Goal: Task Accomplishment & Management: Manage account settings

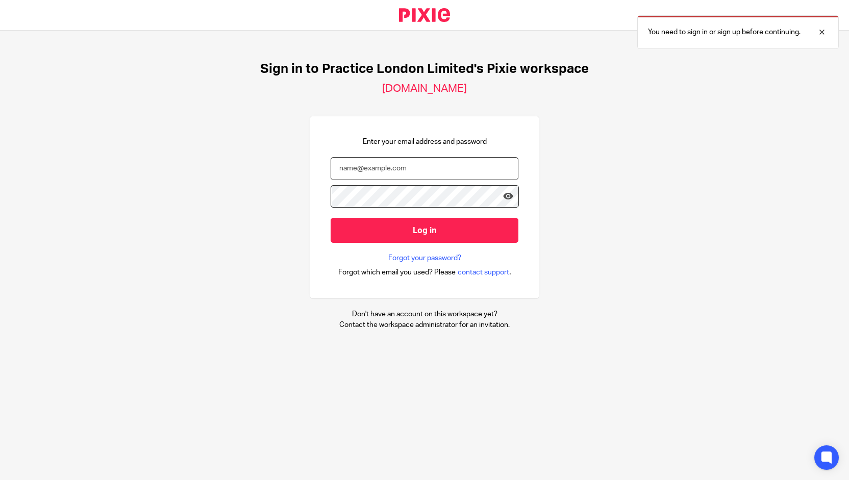
type input "nick@wearepractice.com"
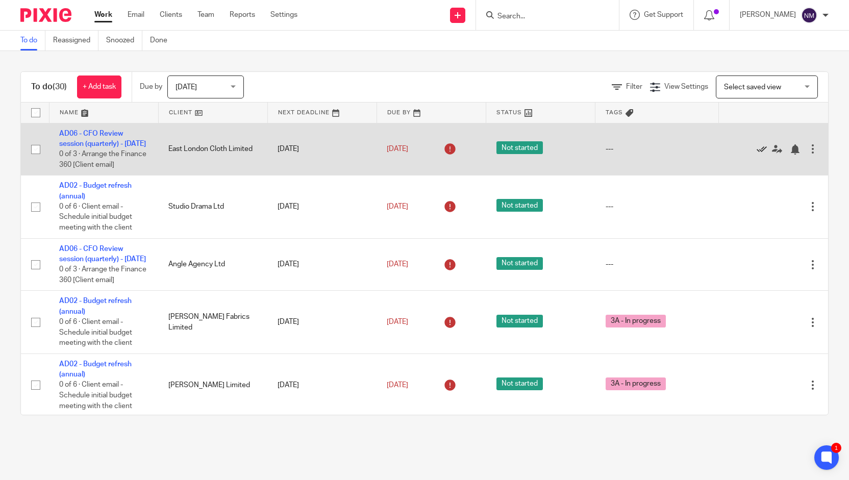
click at [757, 155] on icon at bounding box center [762, 149] width 10 height 10
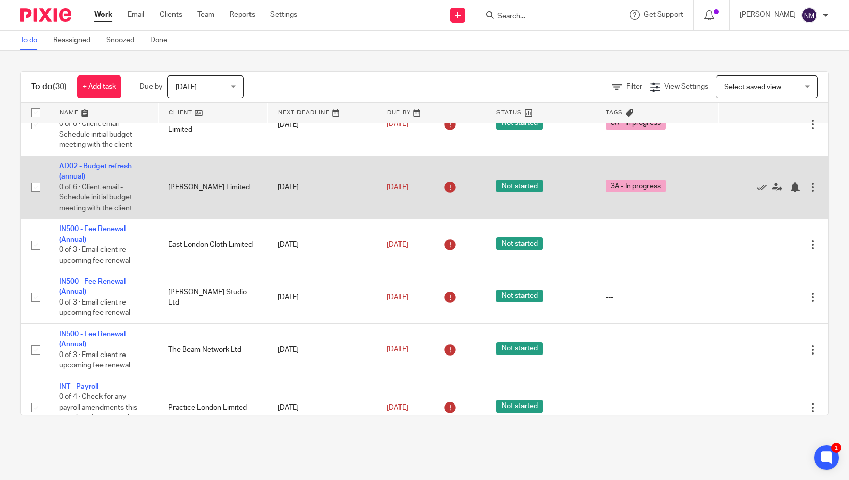
scroll to position [150, 0]
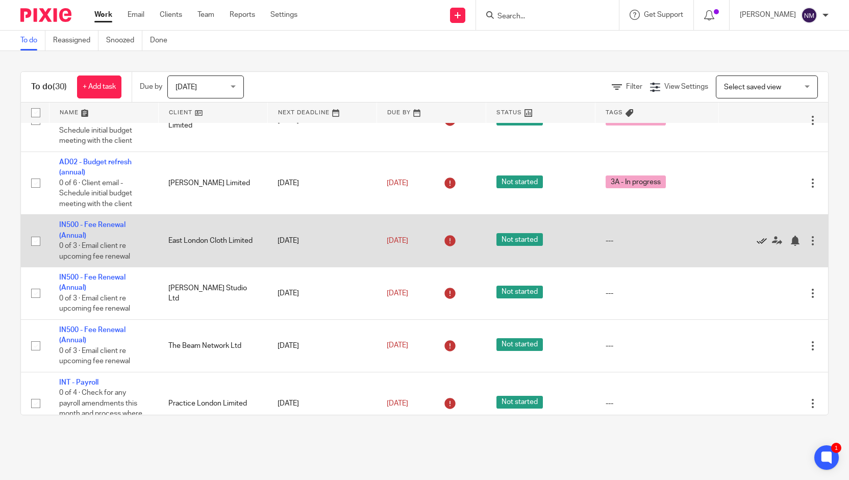
click at [757, 246] on icon at bounding box center [762, 241] width 10 height 10
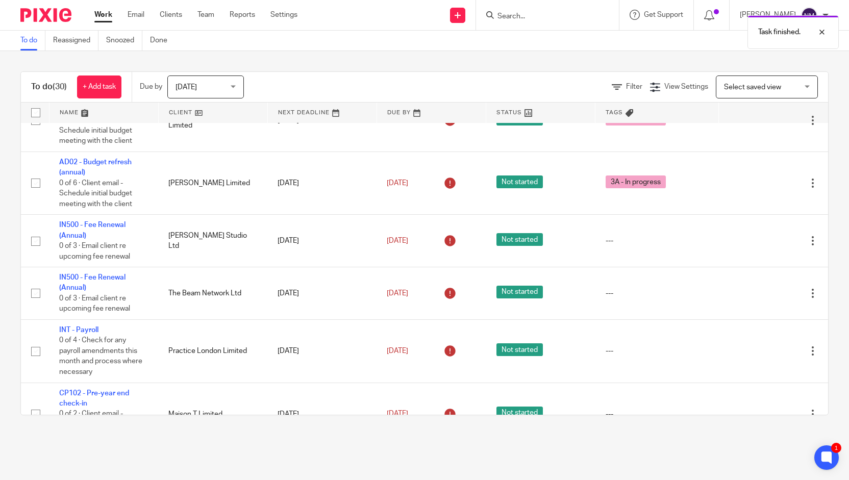
click at [757, 246] on icon at bounding box center [762, 241] width 10 height 10
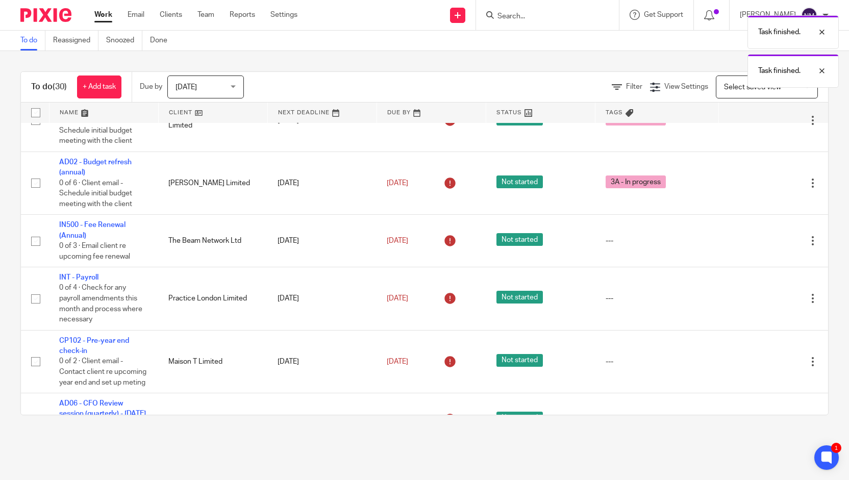
click at [757, 246] on icon at bounding box center [762, 241] width 10 height 10
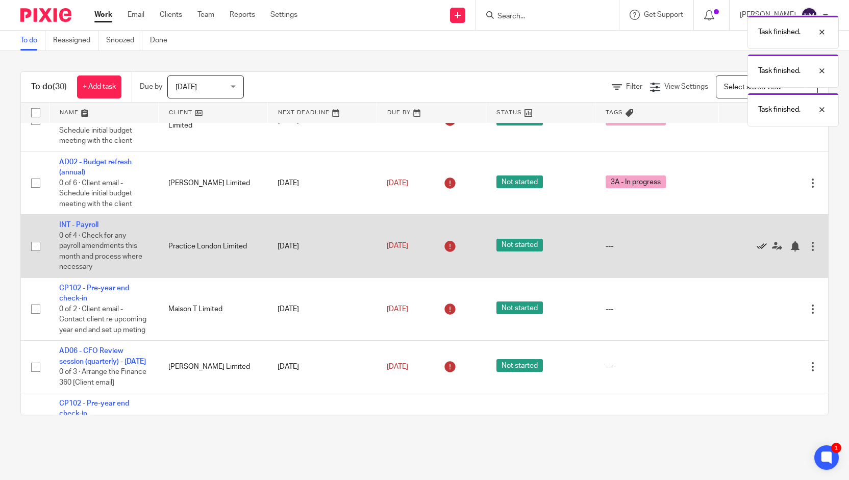
click at [757, 252] on icon at bounding box center [762, 246] width 10 height 10
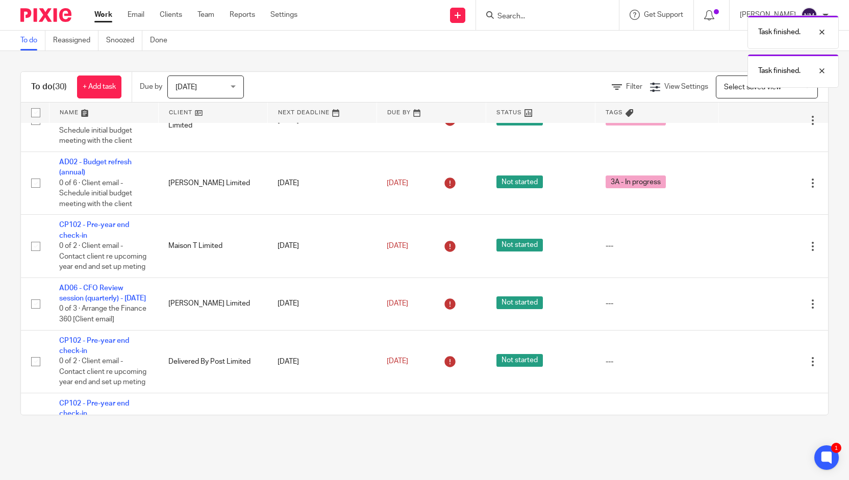
click at [757, 252] on icon at bounding box center [762, 246] width 10 height 10
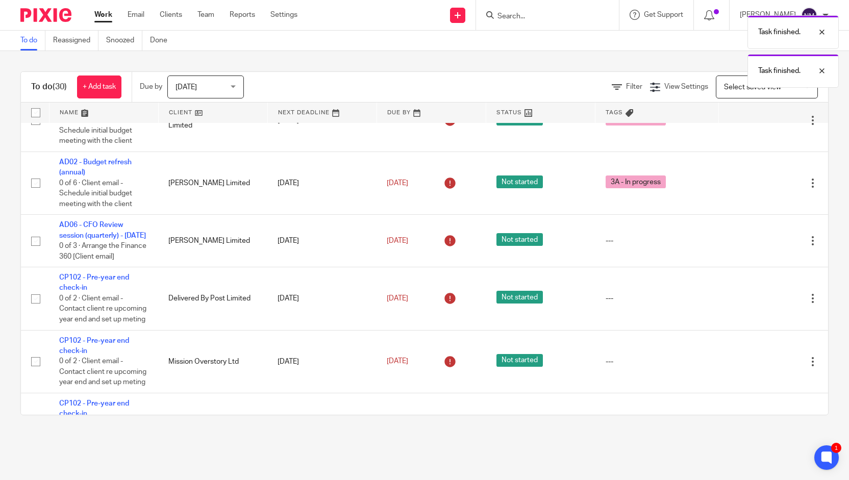
click at [757, 246] on icon at bounding box center [762, 241] width 10 height 10
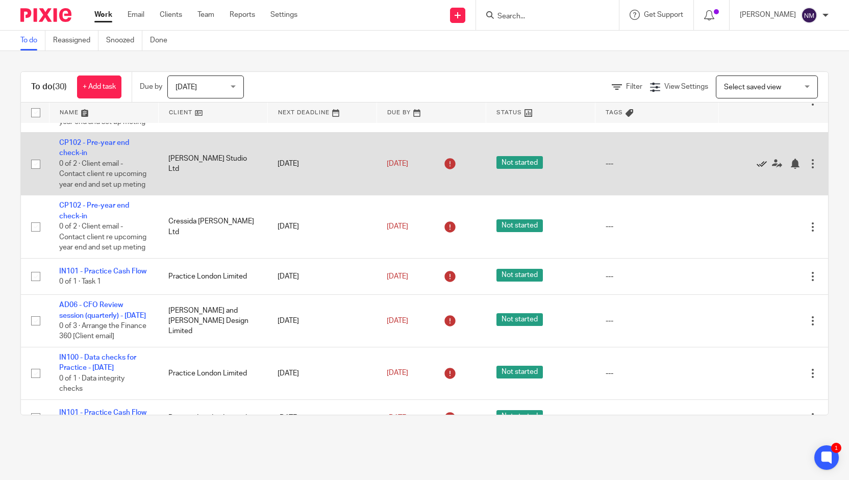
scroll to position [358, 0]
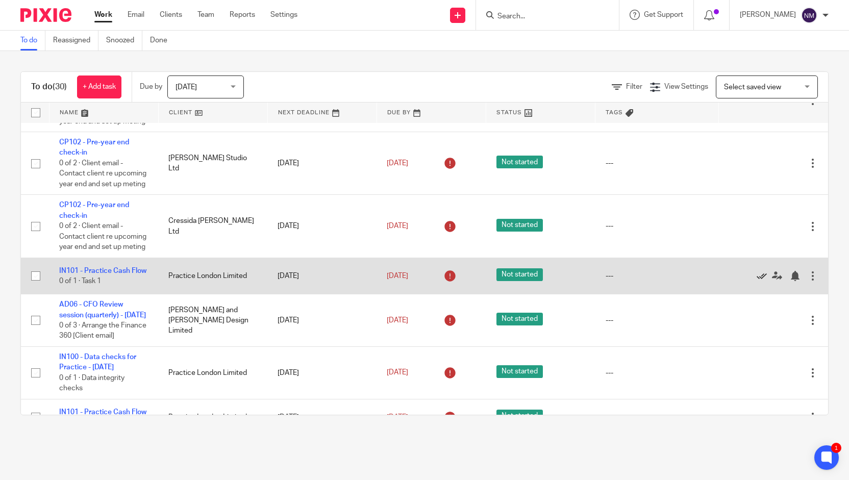
click at [757, 281] on icon at bounding box center [762, 276] width 10 height 10
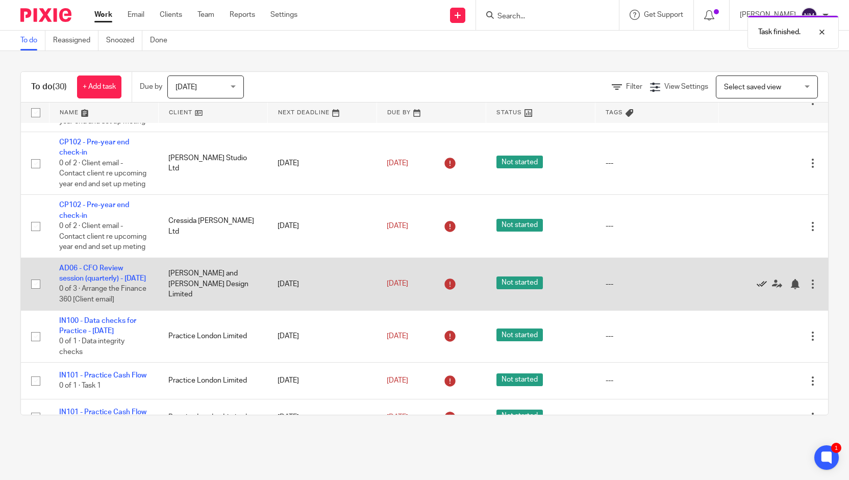
click at [757, 289] on icon at bounding box center [762, 284] width 10 height 10
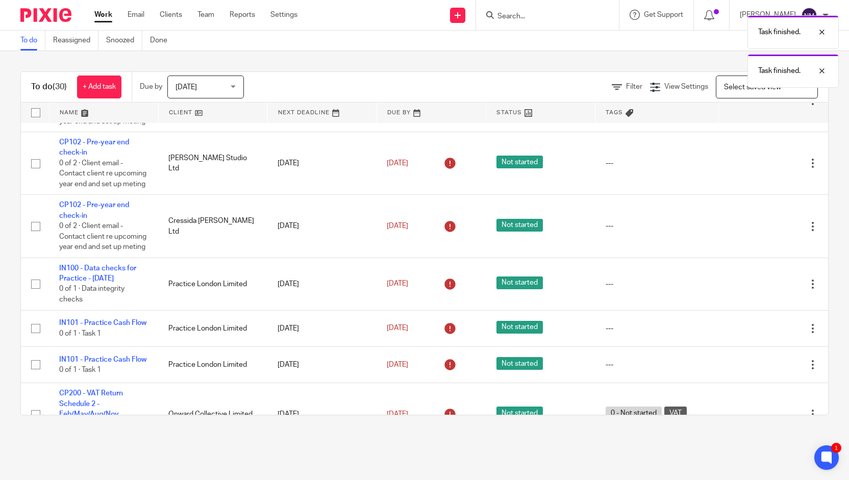
click at [757, 289] on icon at bounding box center [762, 284] width 10 height 10
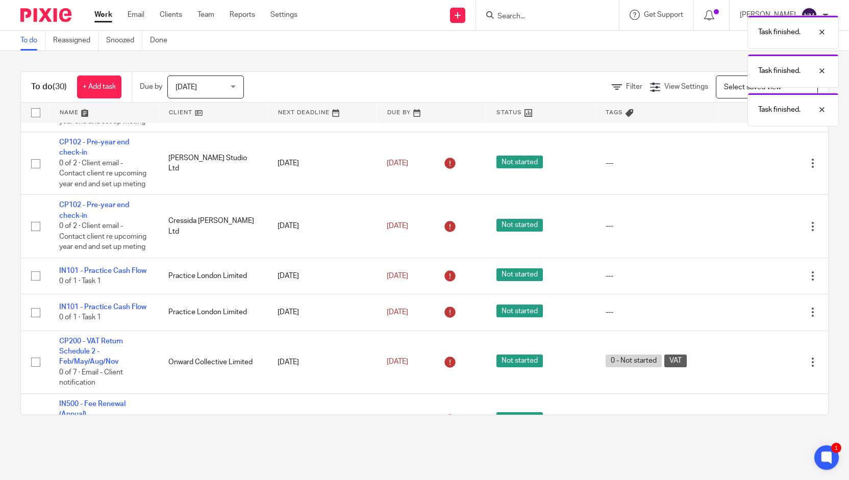
click at [734, 294] on td "Edit task Delete" at bounding box center [773, 276] width 109 height 36
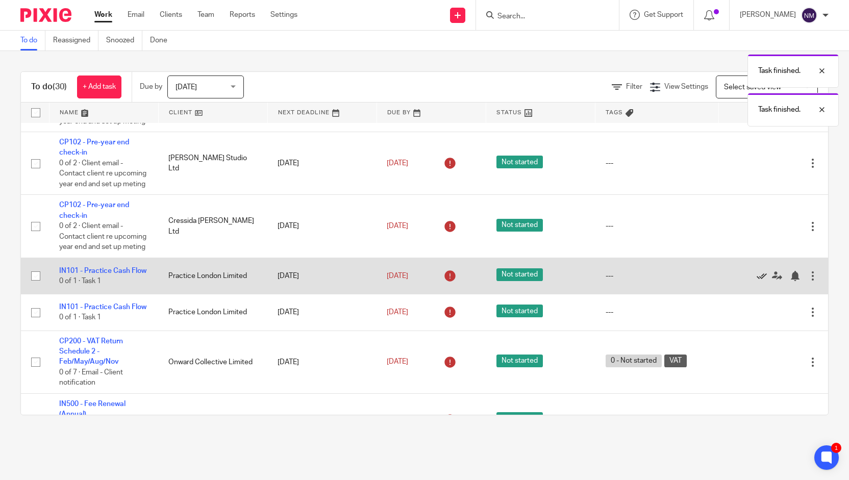
click at [757, 281] on icon at bounding box center [762, 276] width 10 height 10
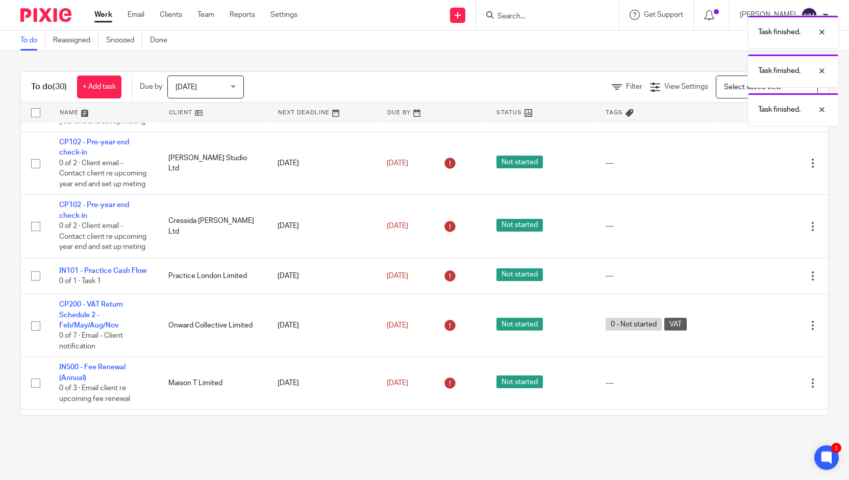
click at [757, 281] on icon at bounding box center [762, 276] width 10 height 10
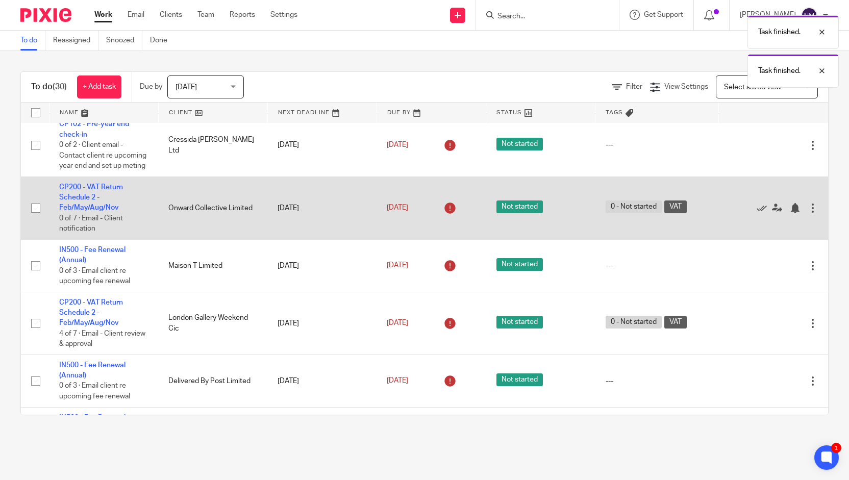
scroll to position [440, 0]
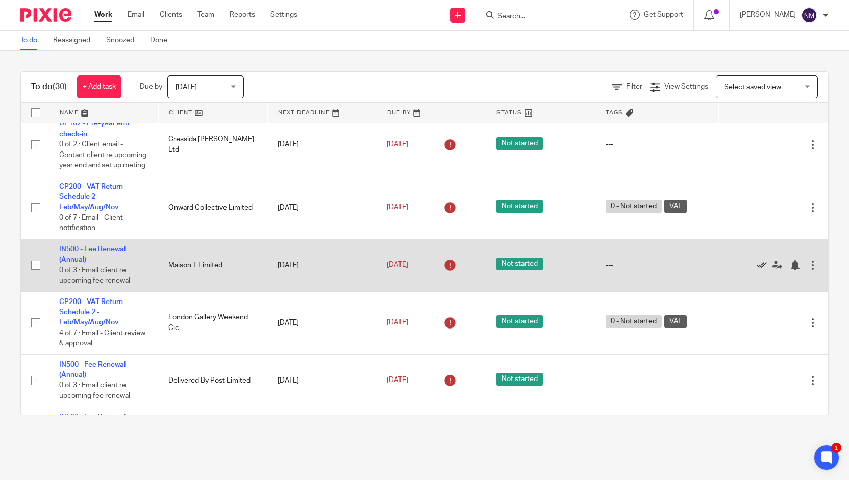
click at [757, 270] on icon at bounding box center [762, 265] width 10 height 10
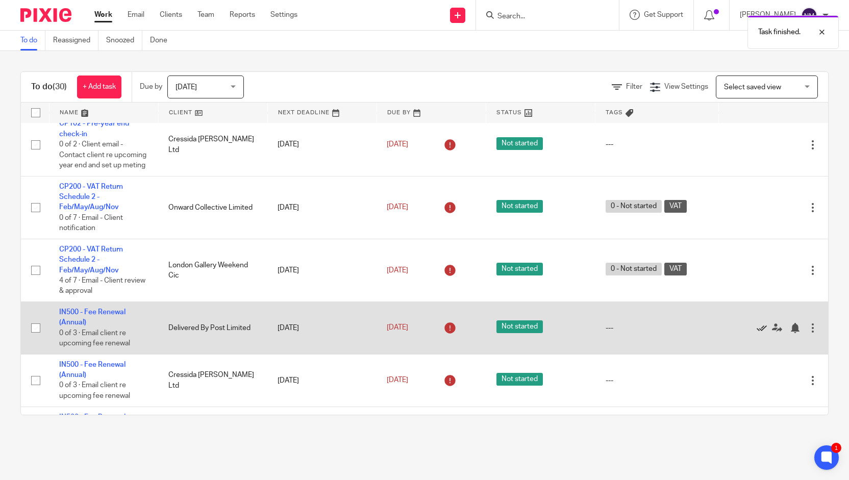
click at [757, 333] on icon at bounding box center [762, 328] width 10 height 10
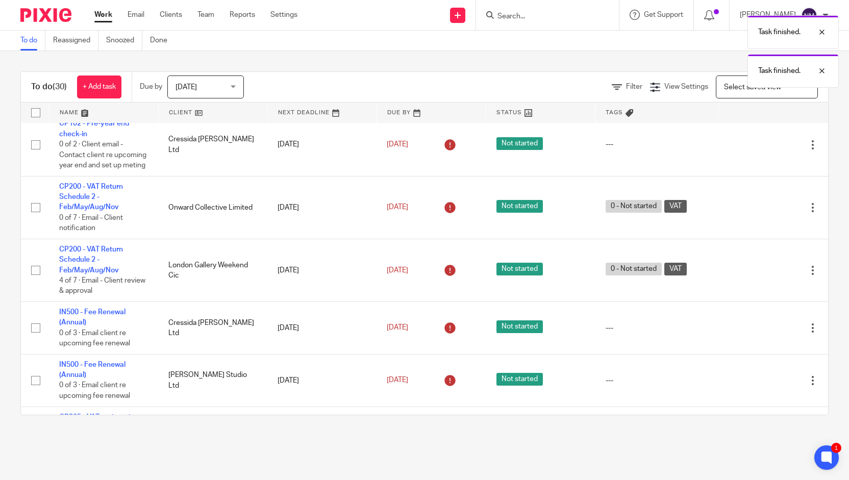
click at [757, 333] on icon at bounding box center [762, 328] width 10 height 10
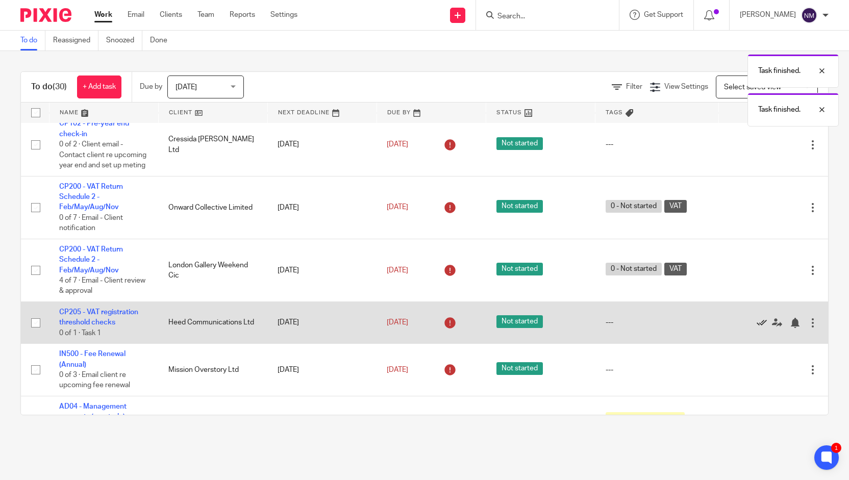
click at [757, 328] on icon at bounding box center [762, 323] width 10 height 10
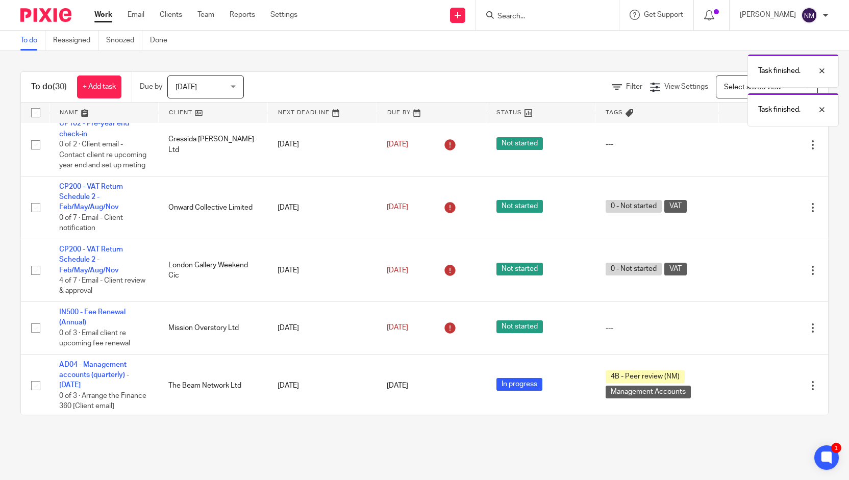
click at [757, 333] on icon at bounding box center [762, 328] width 10 height 10
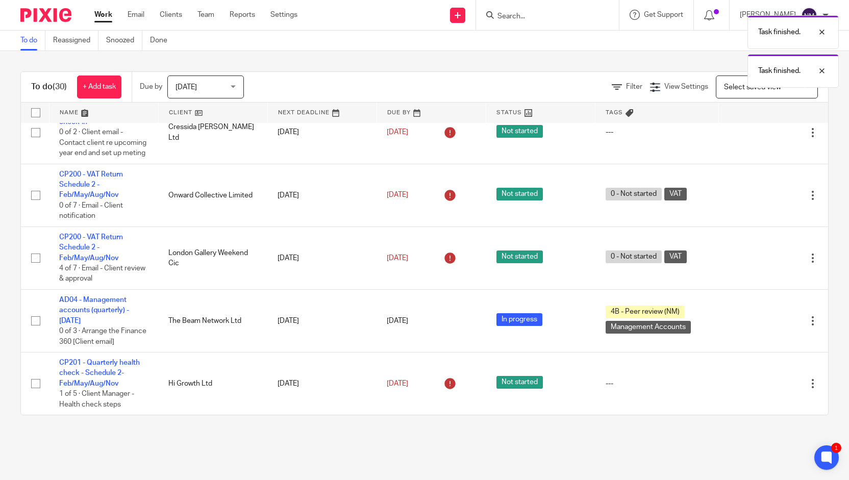
scroll to position [503, 0]
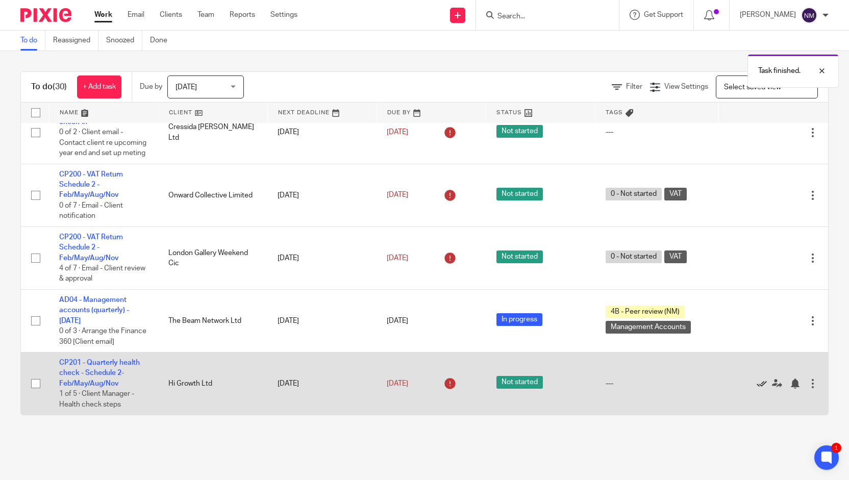
click at [757, 386] on icon at bounding box center [762, 384] width 10 height 10
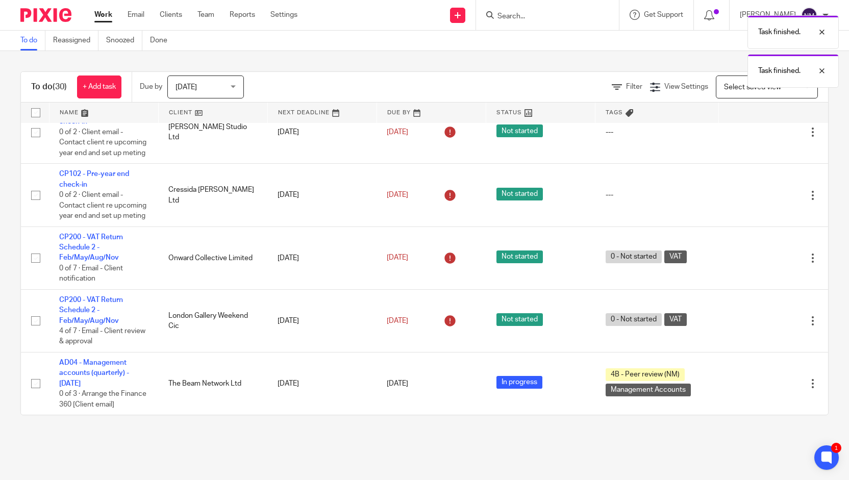
scroll to position [440, 0]
click at [568, 12] on input "Search" at bounding box center [543, 16] width 92 height 9
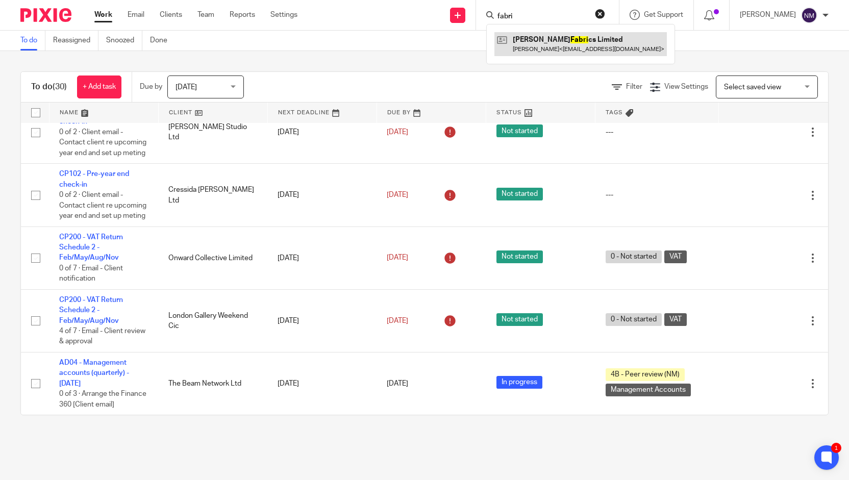
type input "fabri"
click at [539, 39] on link at bounding box center [581, 43] width 172 height 23
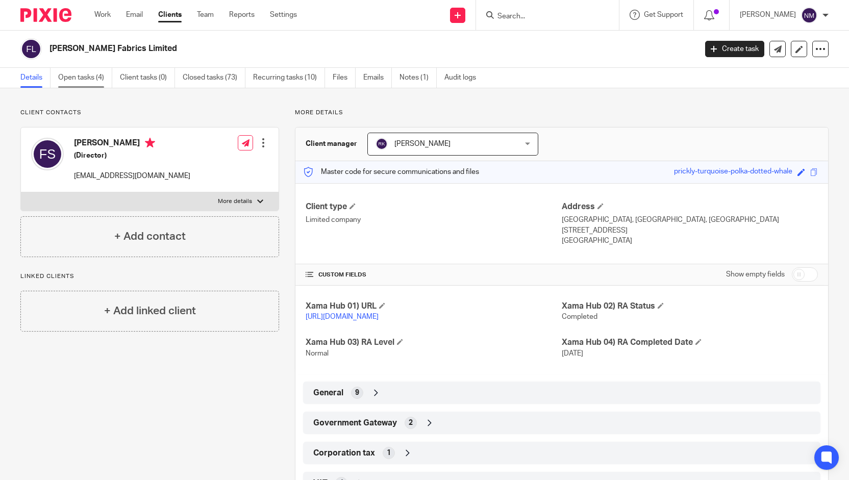
click at [87, 80] on link "Open tasks (4)" at bounding box center [85, 78] width 54 height 20
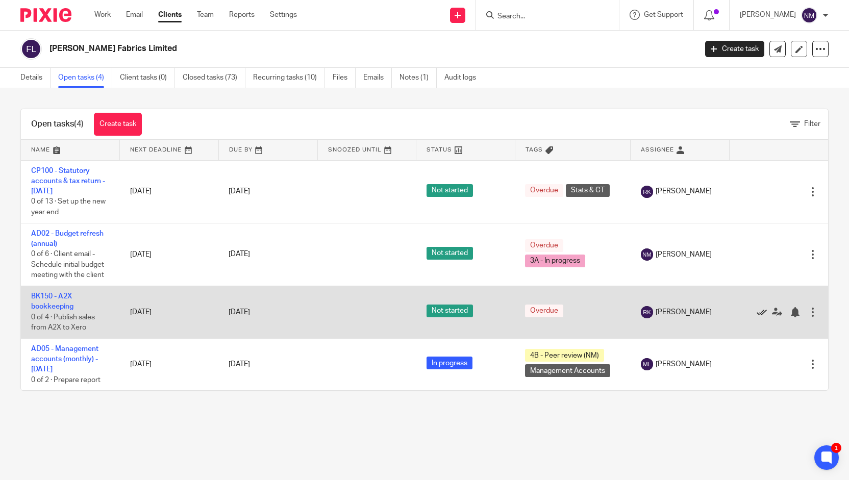
click at [757, 311] on icon at bounding box center [762, 312] width 10 height 10
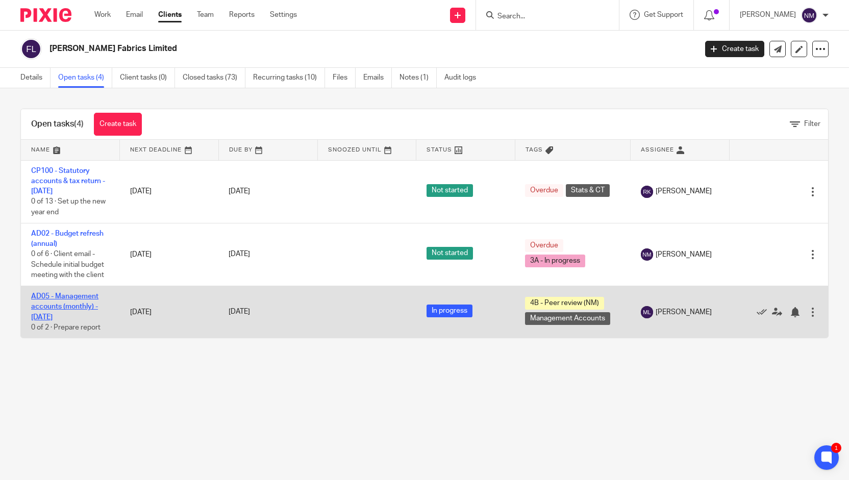
click at [78, 305] on link "AD05 - Management accounts (monthly) - August 31, 2025" at bounding box center [64, 307] width 67 height 28
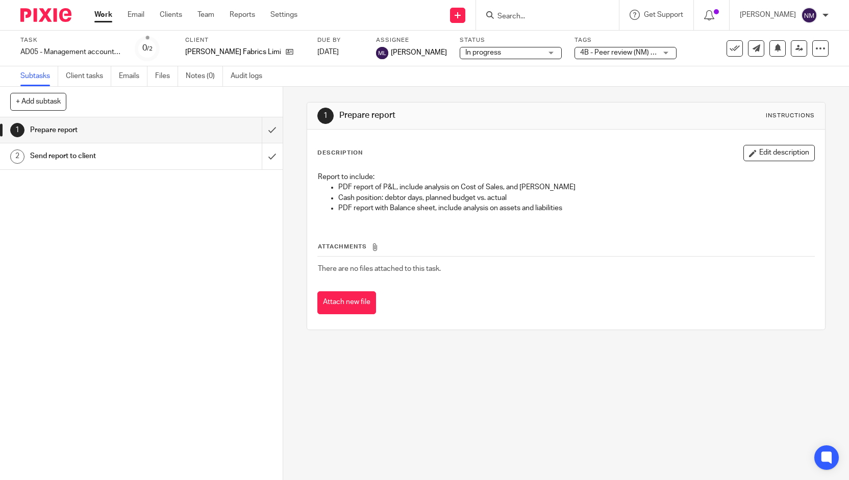
click at [589, 42] on label "Tags" at bounding box center [626, 40] width 102 height 8
click at [575, 60] on div "Tags 4B - Peer review (NM) + 1 0 - Not started 1A - Data outstanding 1B - Data …" at bounding box center [626, 48] width 102 height 24
click at [580, 52] on span "4B - Peer review (NM) + 1" at bounding box center [620, 52] width 80 height 7
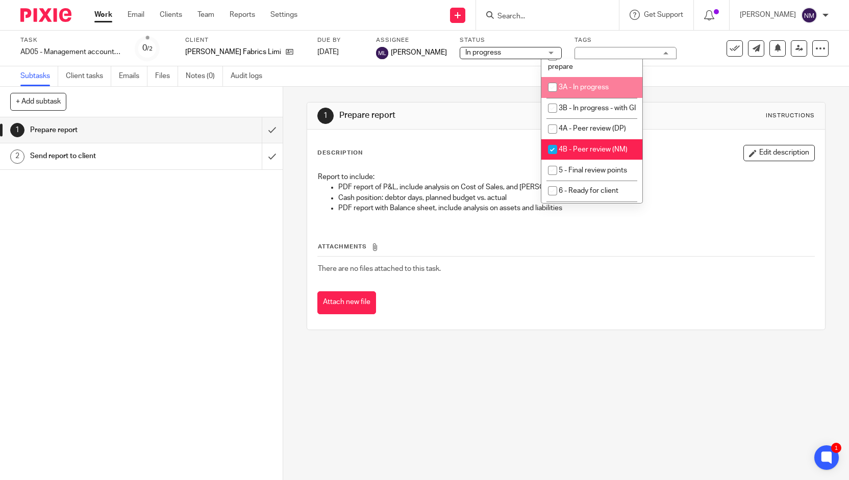
scroll to position [62, 0]
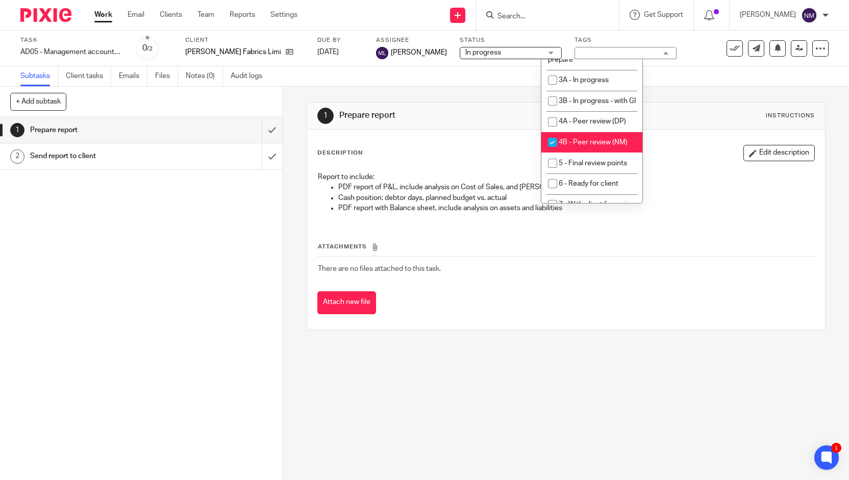
click at [555, 152] on input "checkbox" at bounding box center [552, 142] width 19 height 19
checkbox input "false"
click at [554, 173] on input "checkbox" at bounding box center [552, 163] width 19 height 19
checkbox input "true"
click at [414, 10] on div "Send new email Create task Add client Get Support Contact Support Help Document…" at bounding box center [581, 15] width 536 height 30
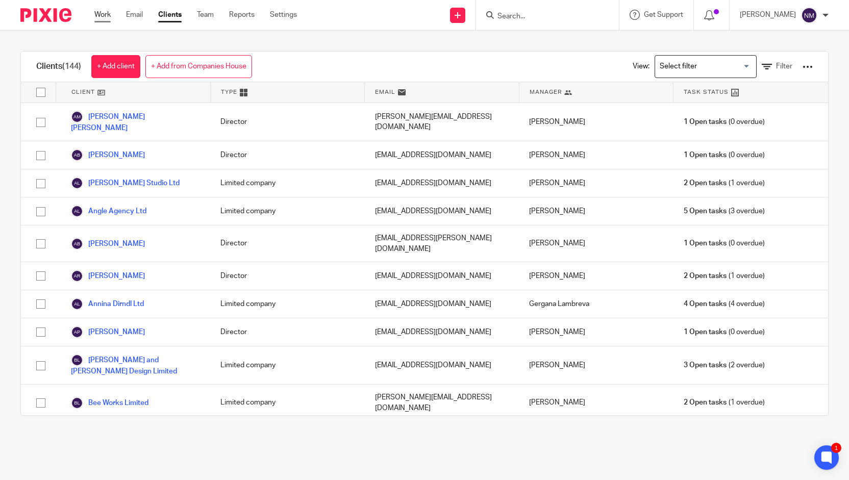
drag, startPoint x: 115, startPoint y: 12, endPoint x: 103, endPoint y: 16, distance: 12.3
click at [103, 16] on ul "Work Email Clients Team Reports Settings" at bounding box center [203, 15] width 218 height 10
click at [103, 16] on link "Work" at bounding box center [102, 15] width 16 height 10
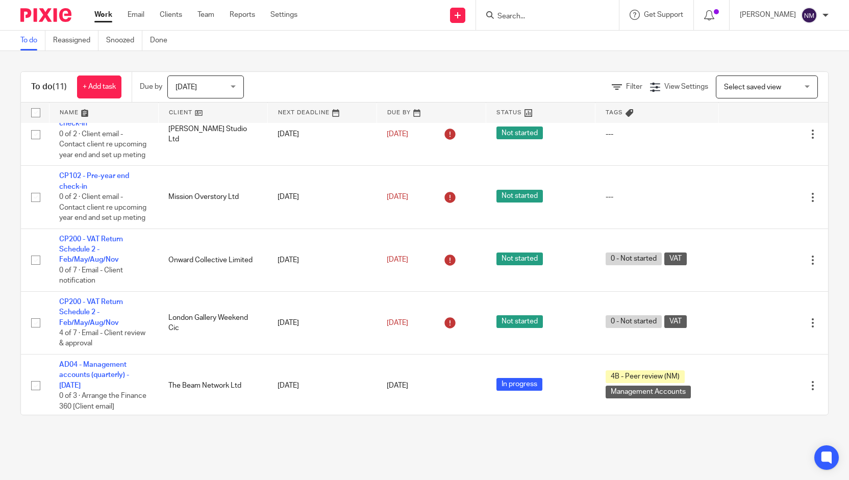
scroll to position [440, 0]
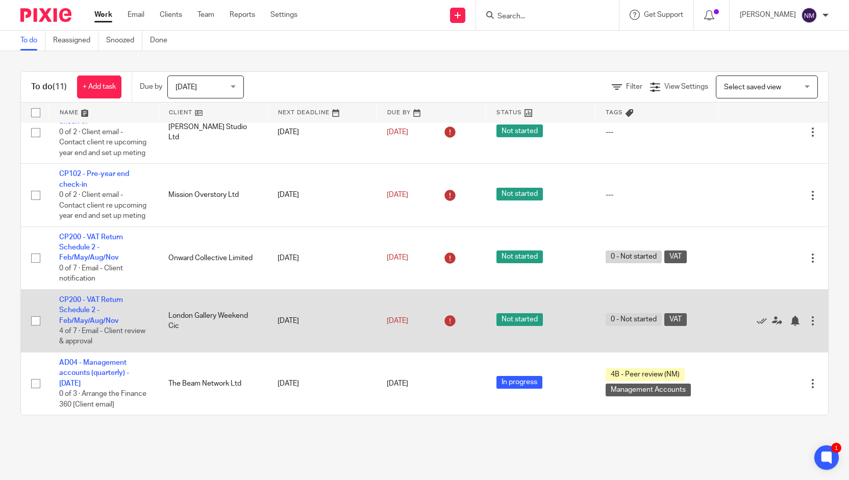
click at [95, 304] on td "CP200 - VAT Return Schedule 2 - Feb/May/Aug/Nov 4 of 7 · Email - Client review …" at bounding box center [103, 320] width 109 height 63
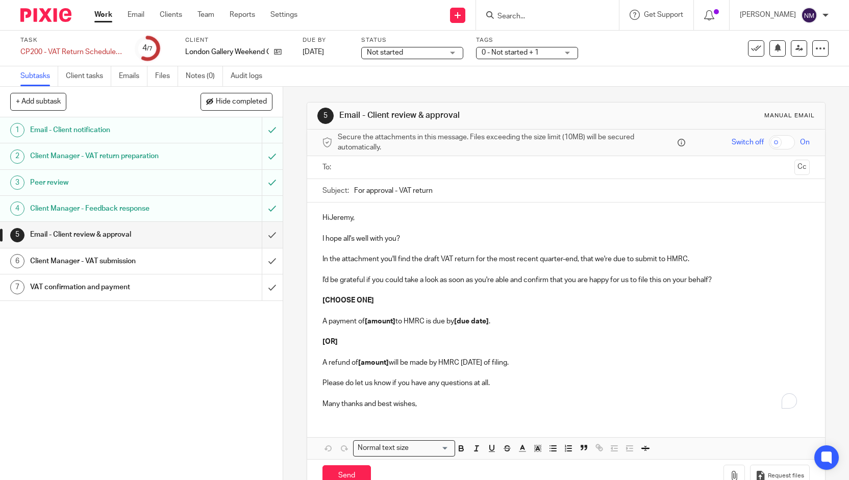
click at [443, 53] on span "Not started" at bounding box center [405, 52] width 77 height 11
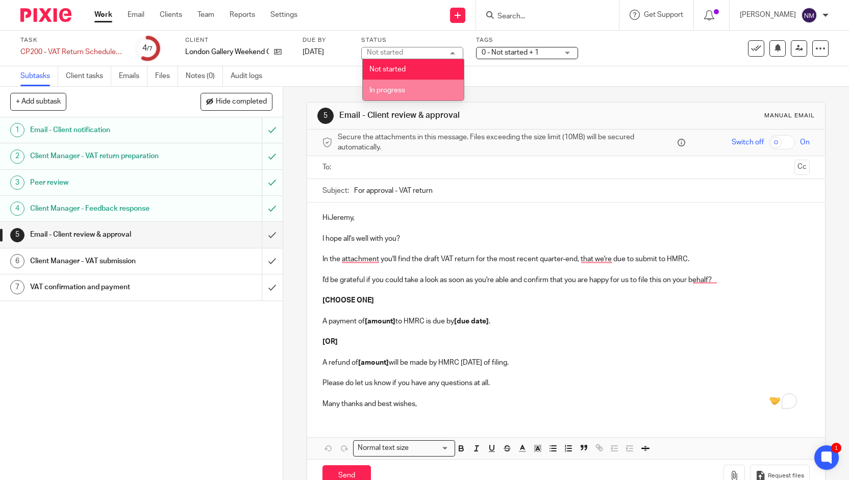
click at [403, 91] on span "In progress" at bounding box center [387, 90] width 36 height 7
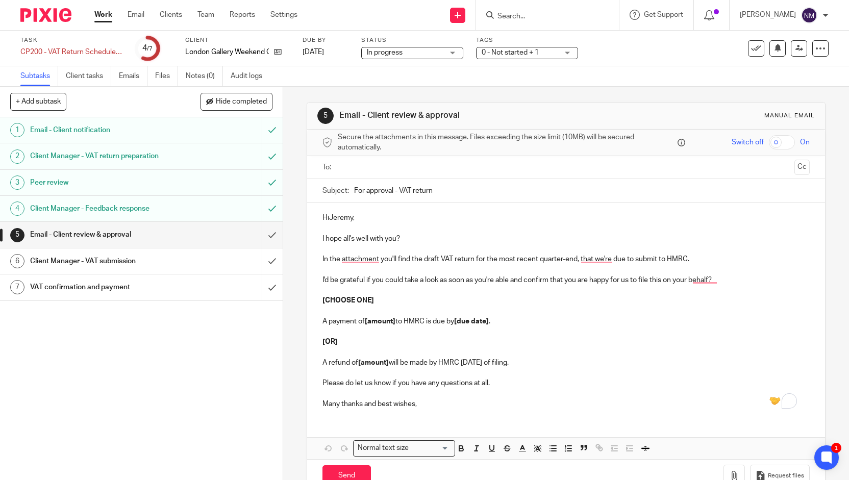
click at [505, 50] on span "0 - Not started + 1" at bounding box center [510, 52] width 57 height 7
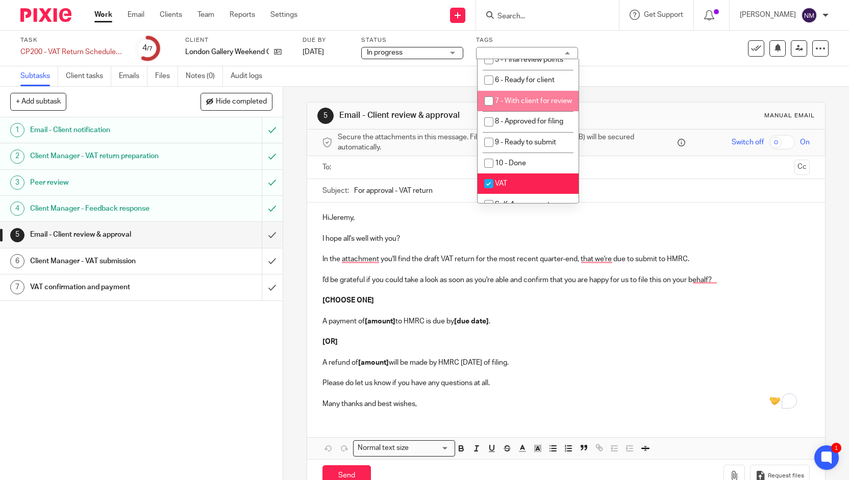
scroll to position [165, 0]
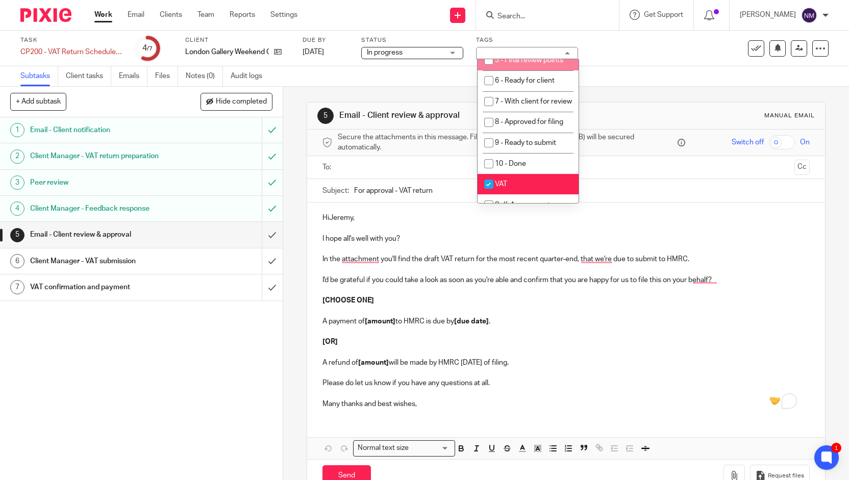
click at [516, 70] on li "5 - Final review points" at bounding box center [528, 60] width 101 height 21
checkbox input "true"
click at [796, 47] on icon at bounding box center [800, 48] width 8 height 8
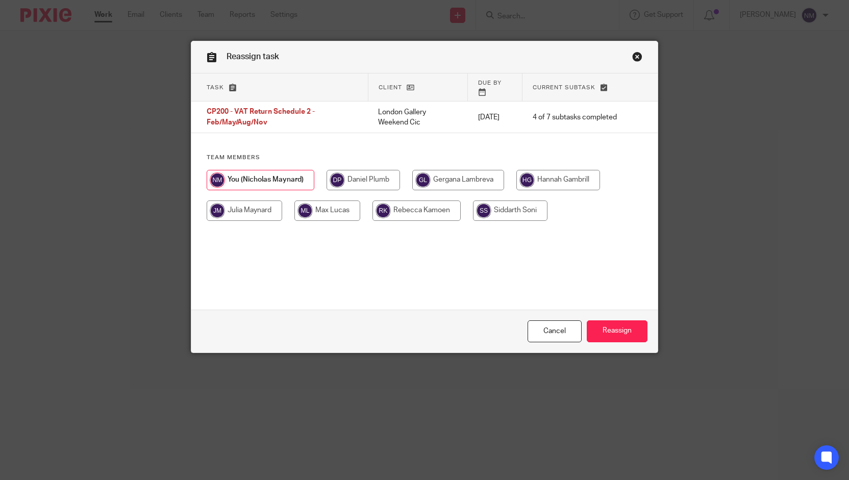
click at [472, 174] on input "radio" at bounding box center [458, 180] width 92 height 20
radio input "true"
click at [605, 331] on input "Reassign" at bounding box center [617, 331] width 61 height 22
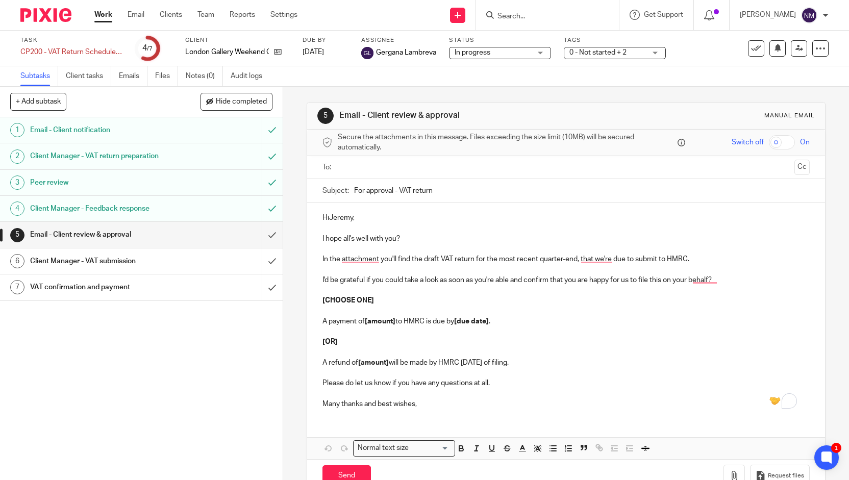
click at [104, 16] on link "Work" at bounding box center [103, 15] width 18 height 10
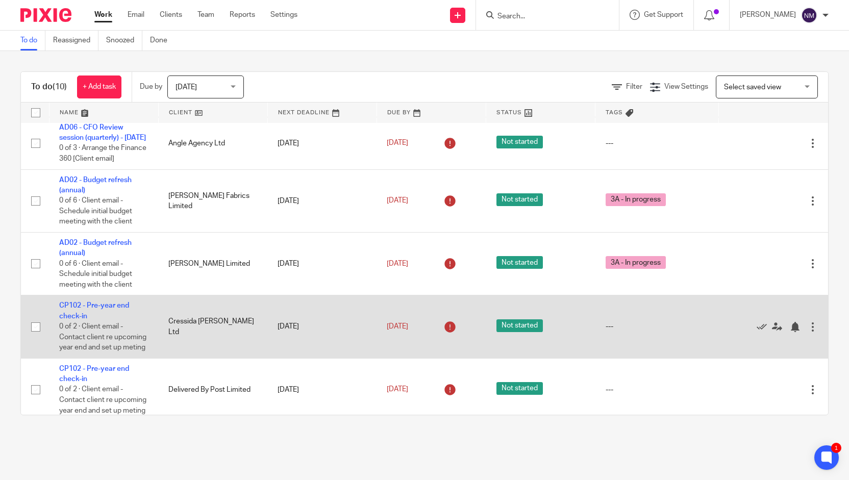
scroll to position [378, 0]
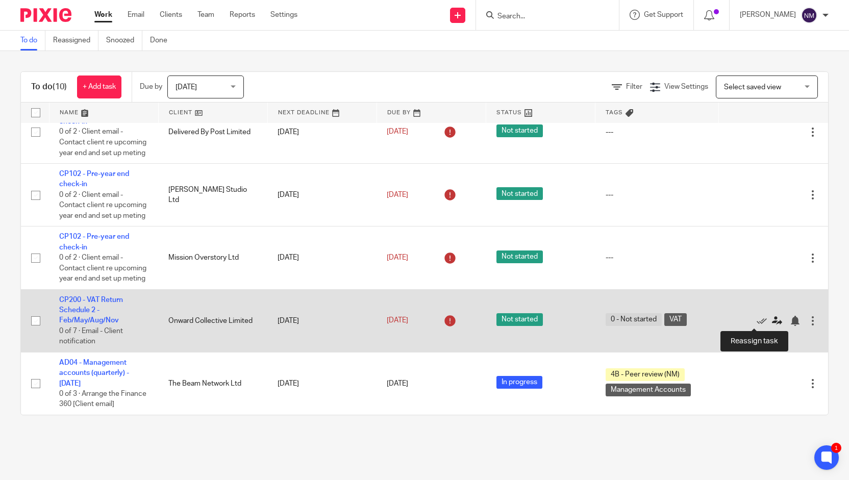
click at [772, 320] on icon at bounding box center [777, 321] width 10 height 10
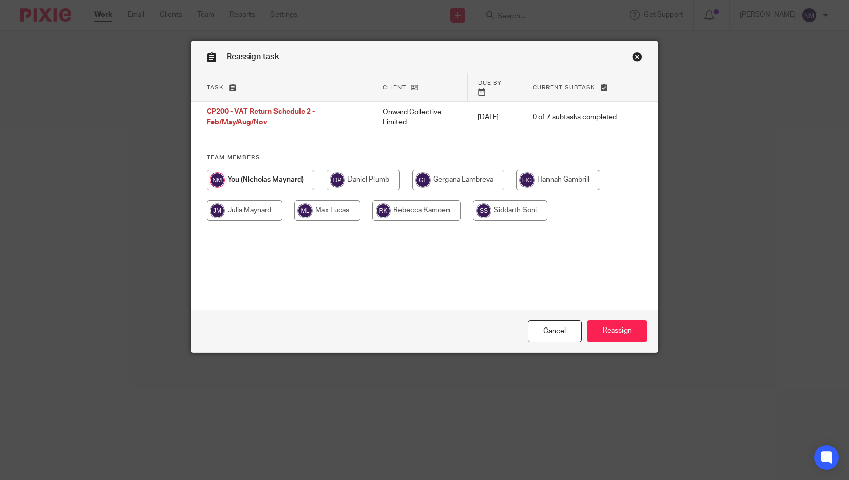
click at [357, 171] on input "radio" at bounding box center [363, 180] width 73 height 20
radio input "true"
click at [607, 334] on input "Reassign" at bounding box center [617, 331] width 61 height 22
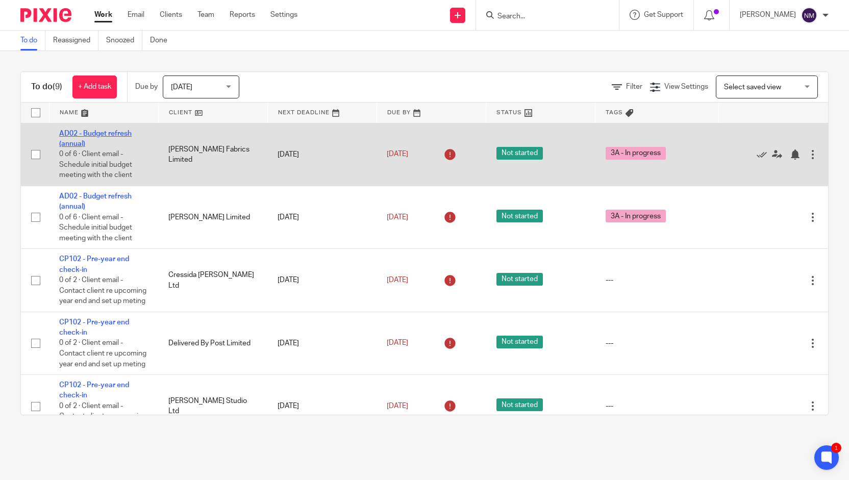
scroll to position [315, 0]
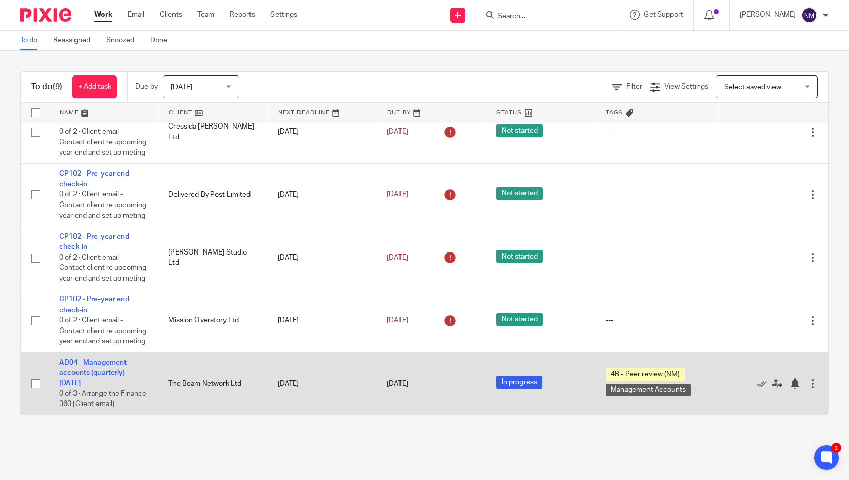
click at [290, 383] on td "[DATE]" at bounding box center [321, 383] width 109 height 63
click at [116, 370] on link "AD04 - Management accounts (quarterly) - [DATE]" at bounding box center [94, 373] width 70 height 28
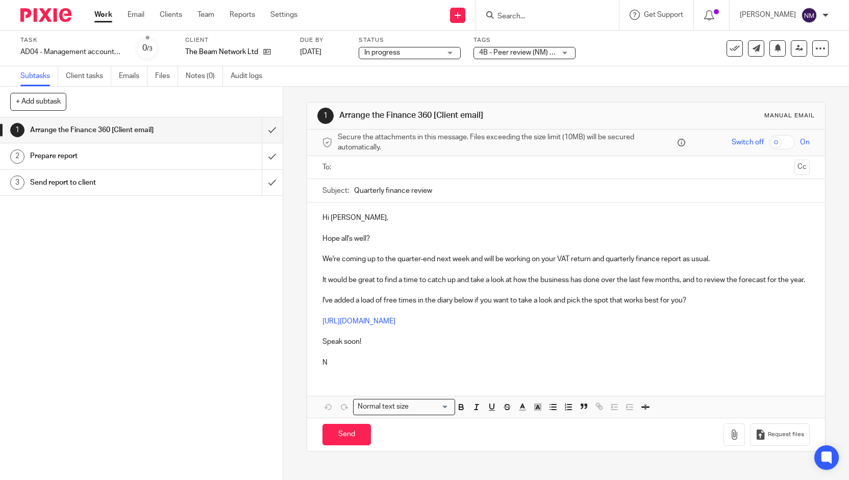
click at [493, 55] on span "4B - Peer review (NM) + 1" at bounding box center [519, 52] width 80 height 7
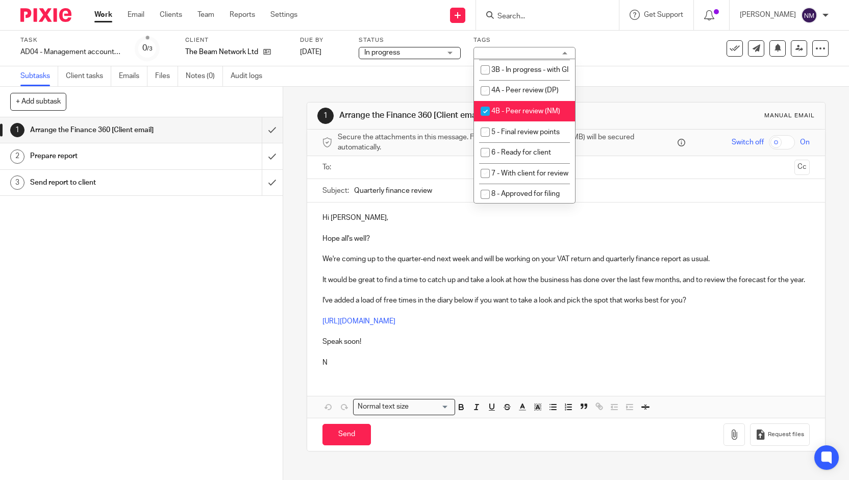
scroll to position [95, 0]
click at [487, 119] on input "checkbox" at bounding box center [485, 109] width 19 height 19
checkbox input "false"
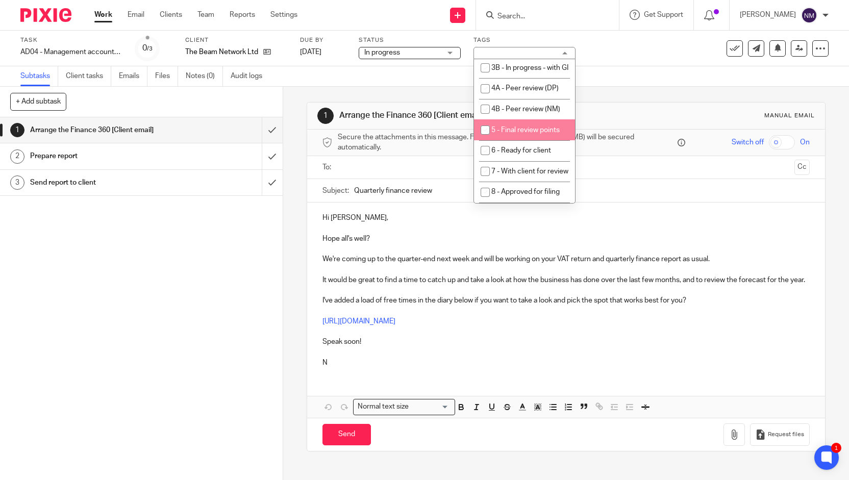
click at [486, 140] on input "checkbox" at bounding box center [485, 129] width 19 height 19
checkbox input "true"
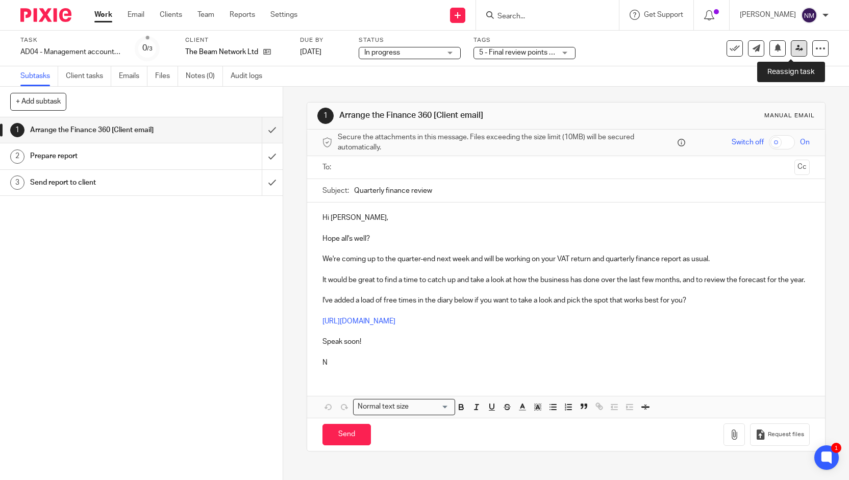
click at [796, 45] on icon at bounding box center [800, 48] width 8 height 8
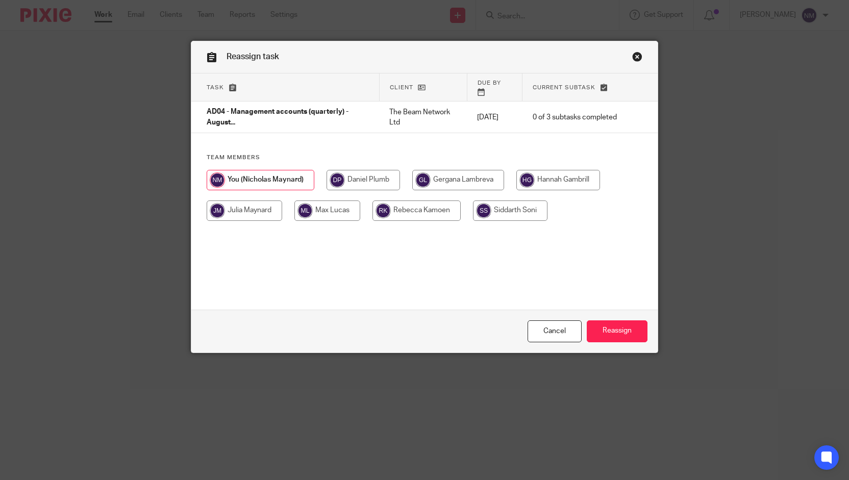
click at [326, 206] on input "radio" at bounding box center [327, 211] width 66 height 20
radio input "true"
click at [605, 328] on input "Reassign" at bounding box center [617, 331] width 61 height 22
